Goal: Find specific page/section: Find specific page/section

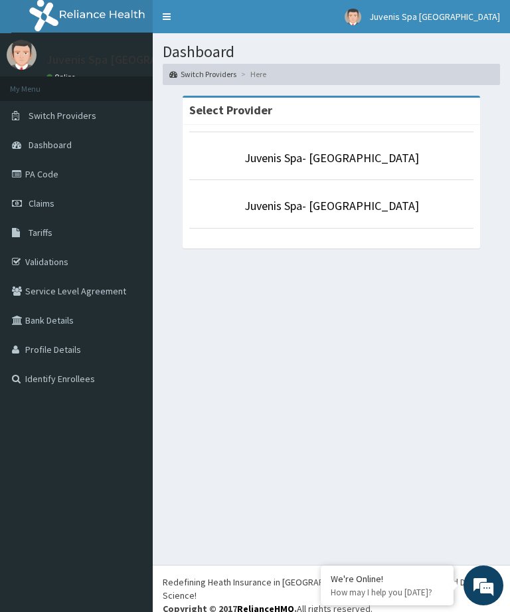
click at [72, 169] on link "PA Code" at bounding box center [76, 173] width 153 height 29
click at [43, 167] on link "PA Code" at bounding box center [76, 173] width 153 height 29
click at [40, 173] on link "PA Code" at bounding box center [76, 173] width 153 height 29
click at [38, 177] on link "PA Code" at bounding box center [76, 173] width 153 height 29
click at [45, 175] on link "PA Code" at bounding box center [76, 173] width 153 height 29
